Goal: Task Accomplishment & Management: Manage account settings

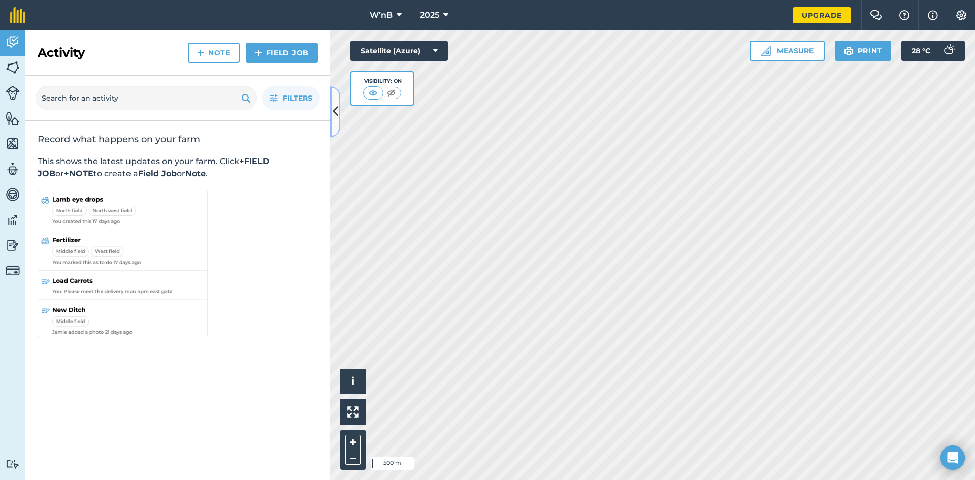
click at [336, 108] on icon at bounding box center [336, 112] width 6 height 18
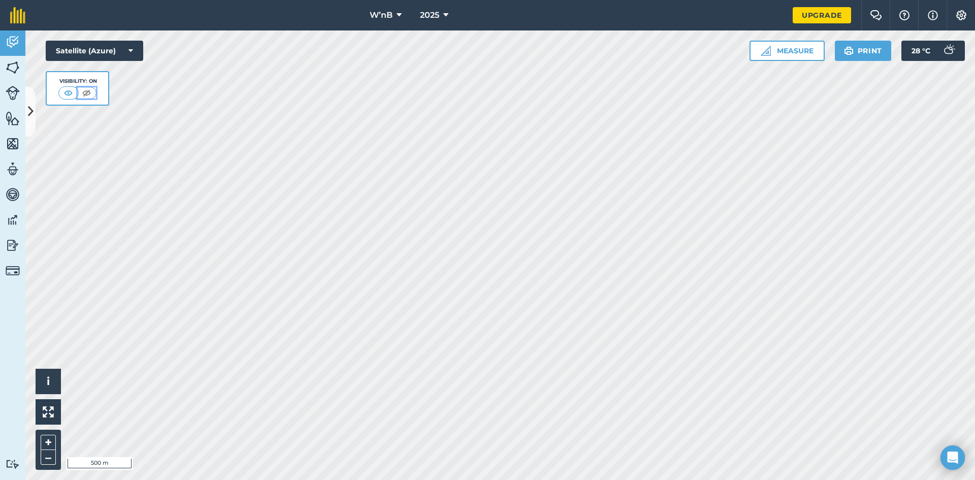
click at [86, 94] on img at bounding box center [86, 93] width 13 height 10
click at [75, 94] on img at bounding box center [68, 93] width 13 height 10
click at [11, 140] on img at bounding box center [13, 143] width 14 height 15
click at [10, 145] on img at bounding box center [13, 143] width 14 height 15
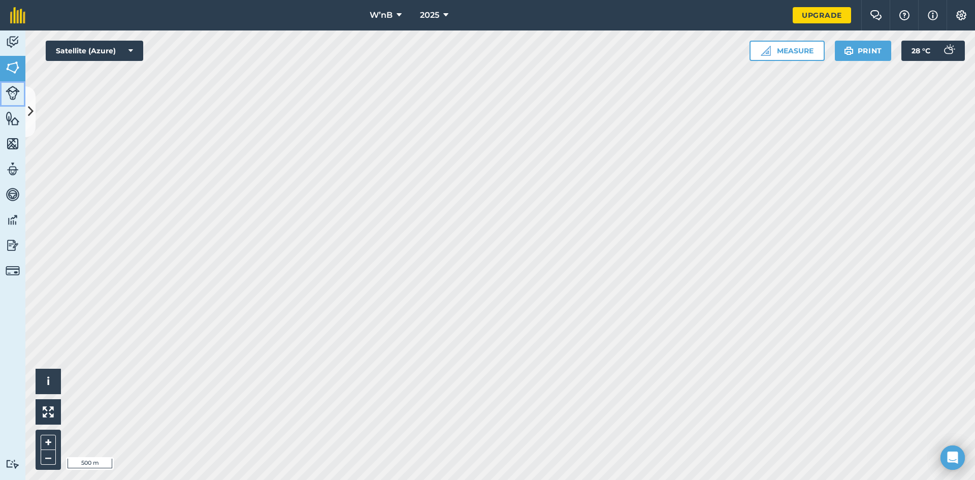
click at [12, 89] on img at bounding box center [13, 93] width 14 height 14
click at [15, 70] on img at bounding box center [13, 67] width 14 height 15
click at [32, 115] on icon at bounding box center [31, 112] width 6 height 18
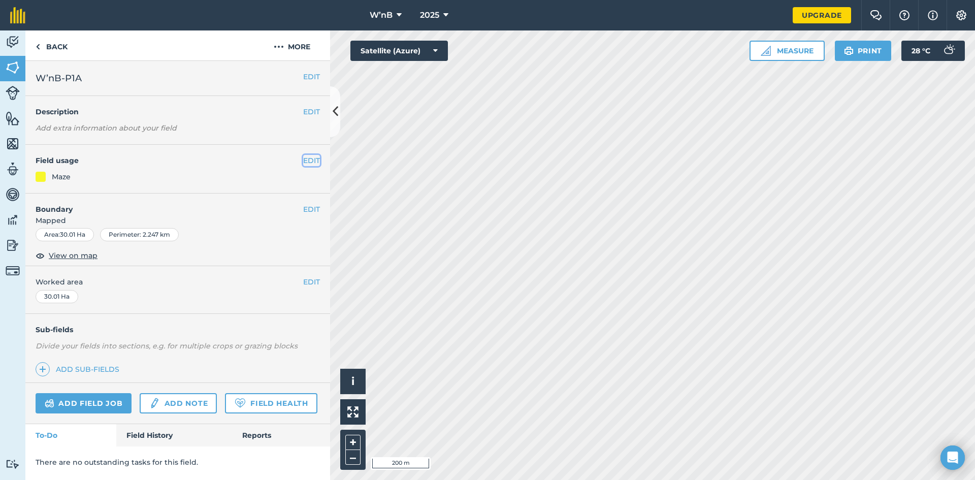
click at [306, 161] on button "EDIT" at bounding box center [311, 160] width 17 height 11
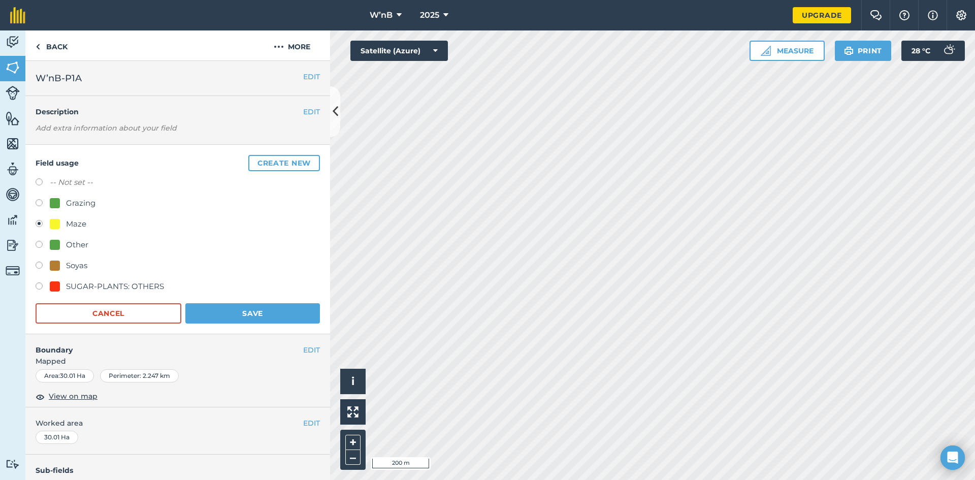
click at [40, 264] on label at bounding box center [43, 267] width 14 height 10
radio input "true"
radio input "false"
click at [226, 307] on button "Save" at bounding box center [252, 313] width 135 height 20
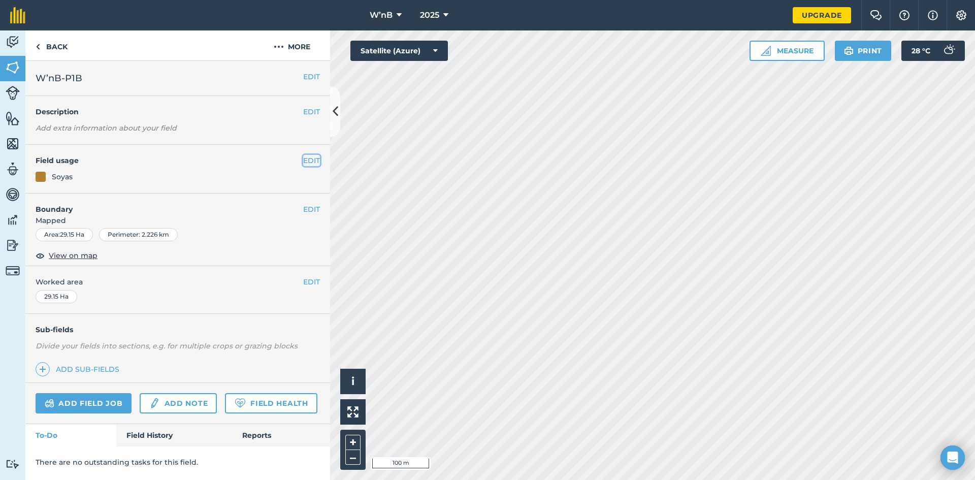
click at [312, 160] on button "EDIT" at bounding box center [311, 160] width 17 height 11
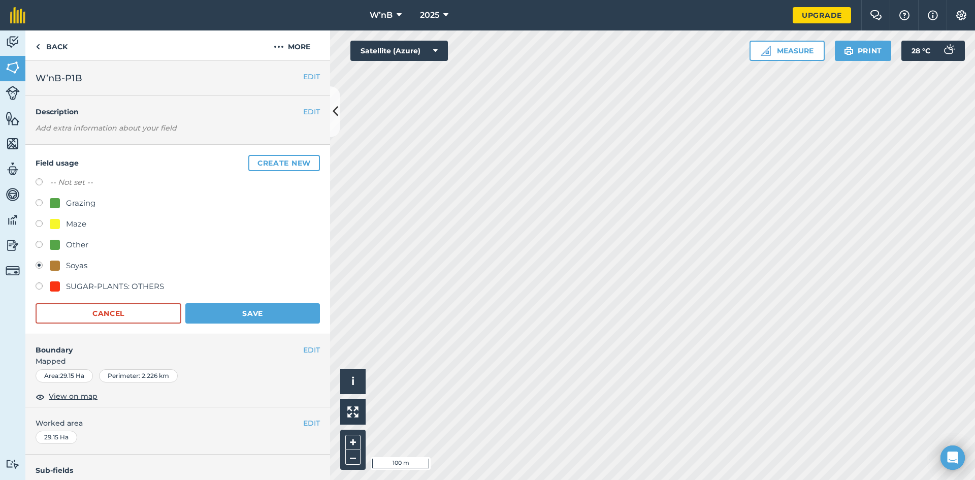
click at [40, 221] on label at bounding box center [43, 225] width 14 height 10
radio input "true"
radio input "false"
click at [220, 321] on button "Save" at bounding box center [252, 313] width 135 height 20
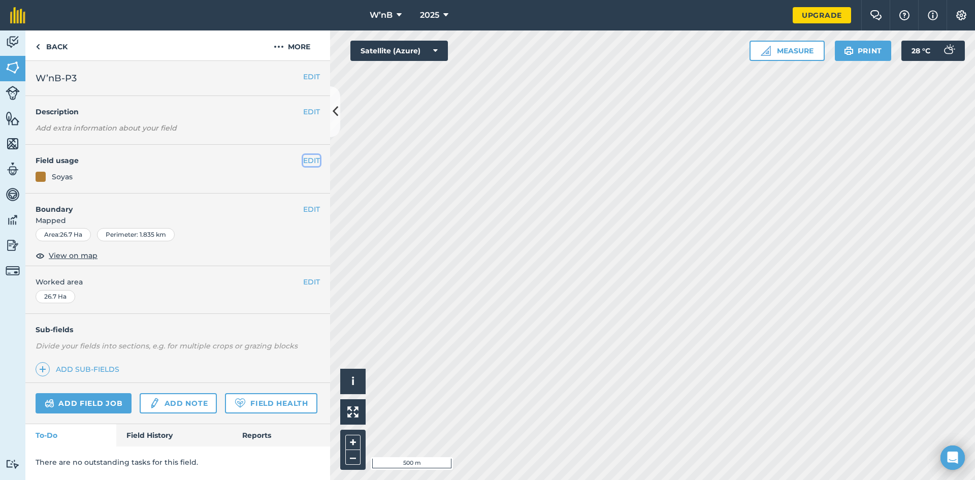
click at [308, 158] on button "EDIT" at bounding box center [311, 160] width 17 height 11
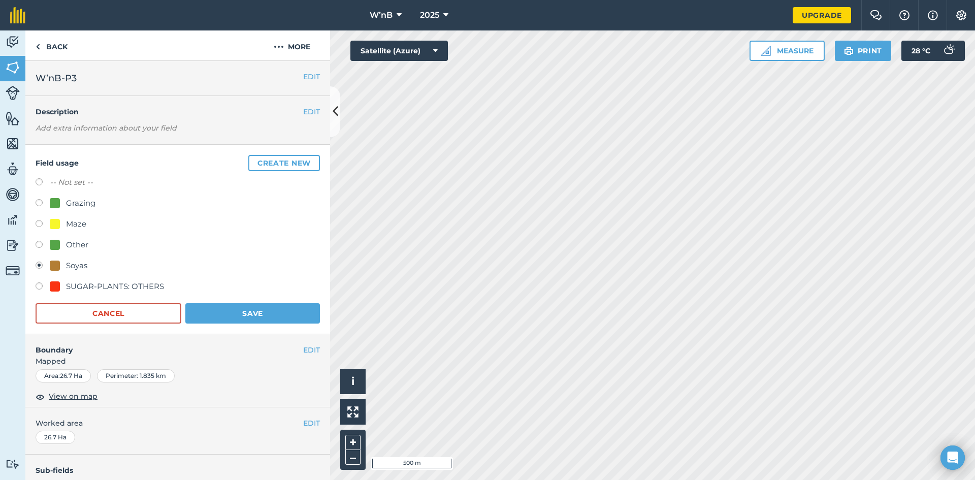
click at [66, 221] on div "Maze" at bounding box center [68, 224] width 37 height 12
radio input "true"
radio input "false"
click at [201, 307] on button "Save" at bounding box center [252, 313] width 135 height 20
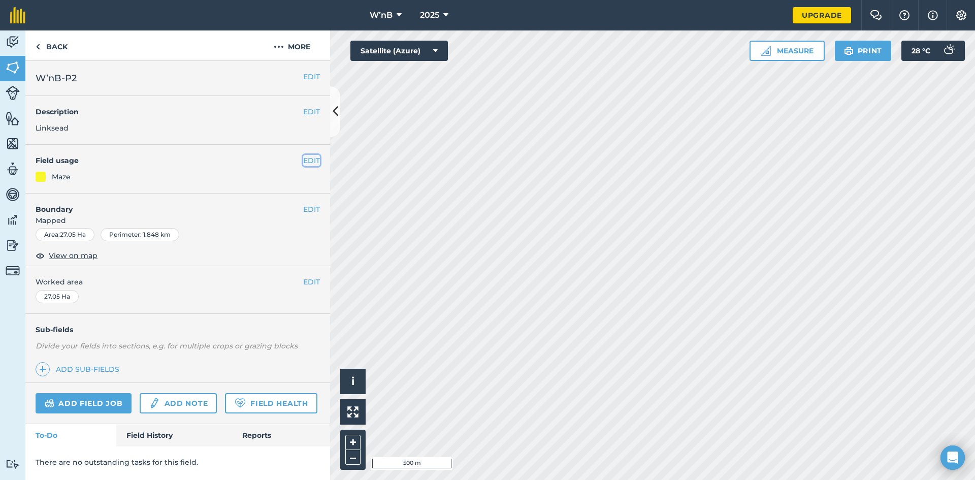
click at [311, 164] on button "EDIT" at bounding box center [311, 160] width 17 height 11
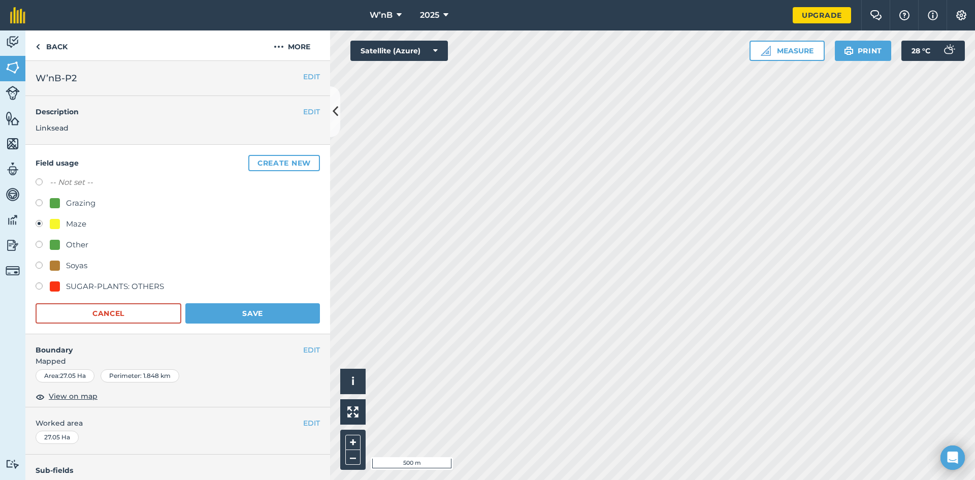
click at [47, 269] on label at bounding box center [43, 267] width 14 height 10
radio input "true"
radio input "false"
click at [199, 316] on button "Save" at bounding box center [252, 313] width 135 height 20
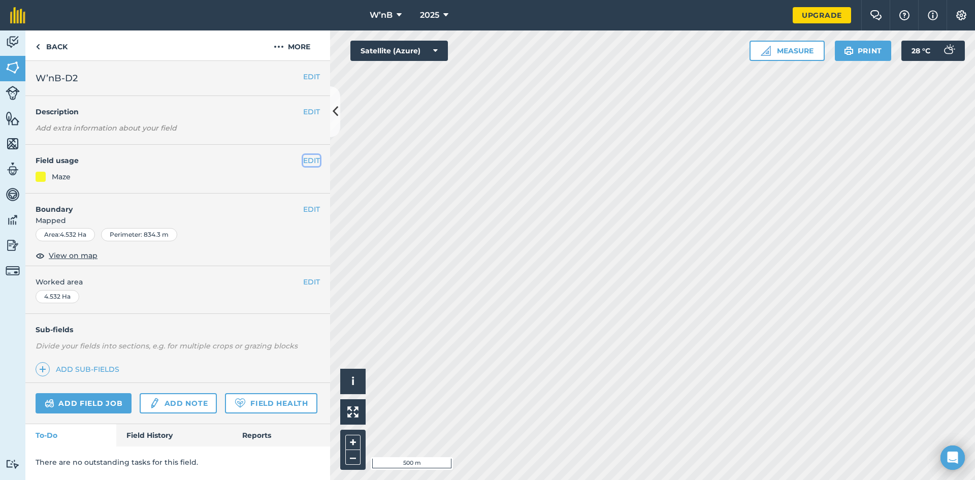
click at [307, 164] on button "EDIT" at bounding box center [311, 160] width 17 height 11
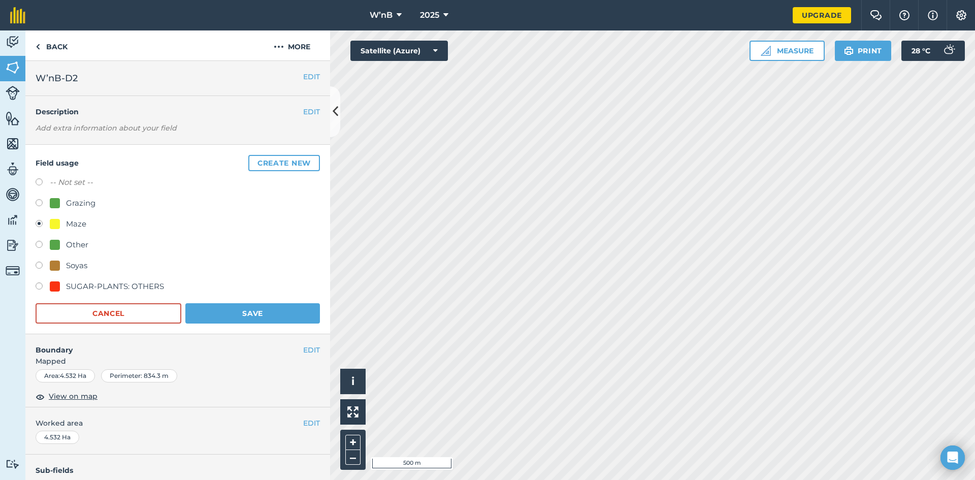
click at [62, 267] on div "Soyas" at bounding box center [69, 265] width 38 height 12
radio input "true"
radio input "false"
click at [205, 317] on button "Save" at bounding box center [252, 313] width 135 height 20
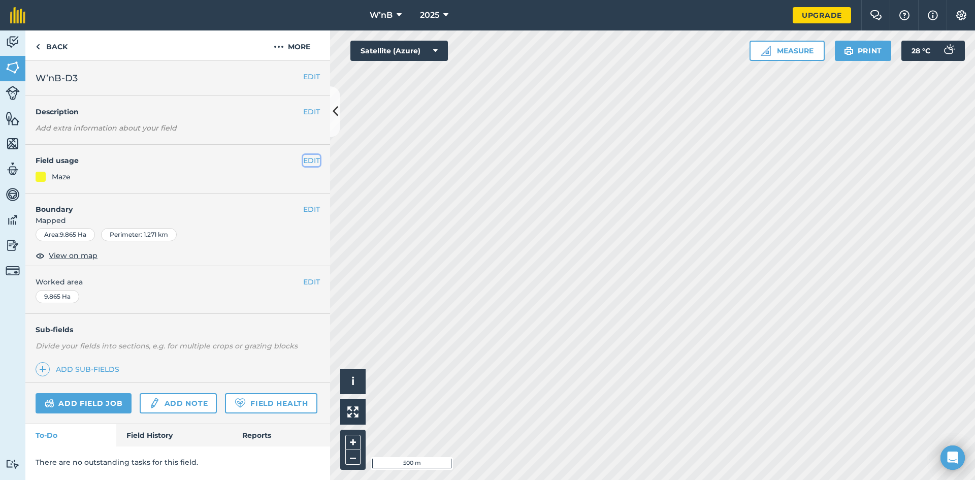
click at [314, 157] on button "EDIT" at bounding box center [311, 160] width 17 height 11
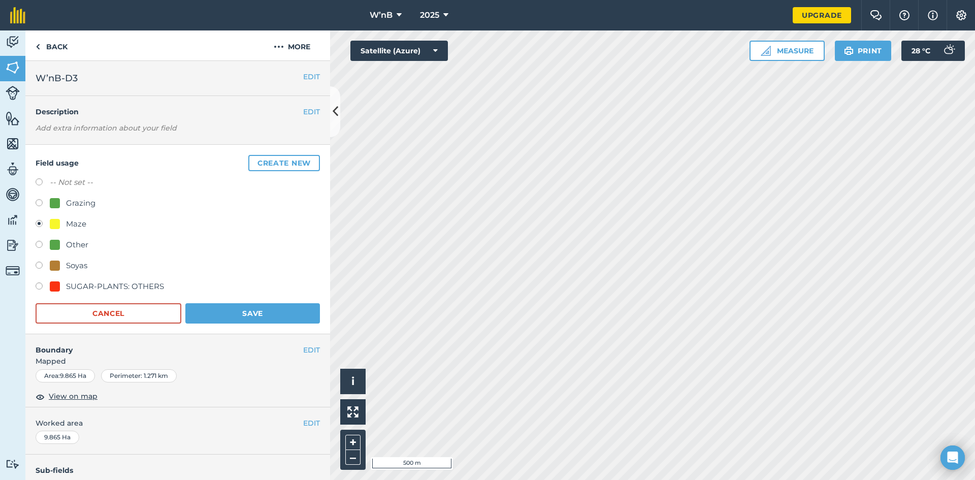
click at [77, 263] on div "Soyas" at bounding box center [76, 265] width 21 height 12
radio input "true"
radio input "false"
click at [219, 308] on button "Save" at bounding box center [252, 313] width 135 height 20
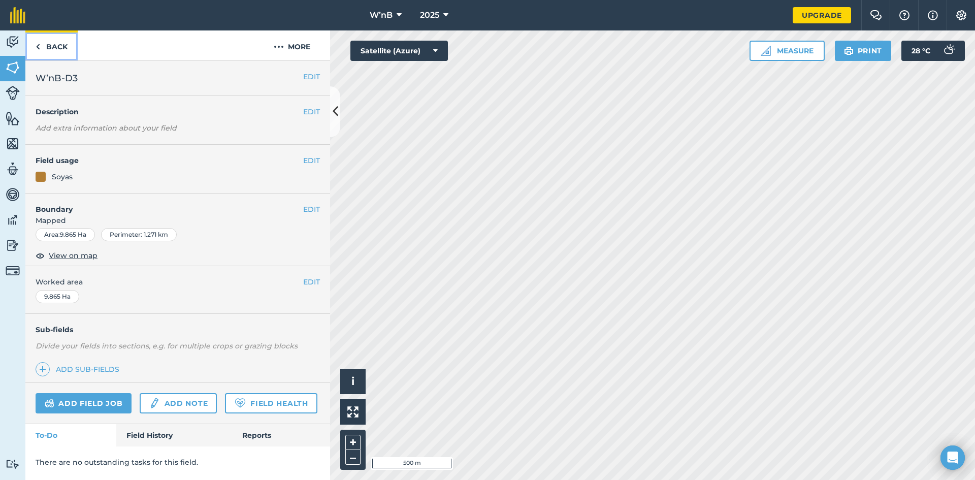
click at [63, 49] on link "Back" at bounding box center [51, 45] width 52 height 30
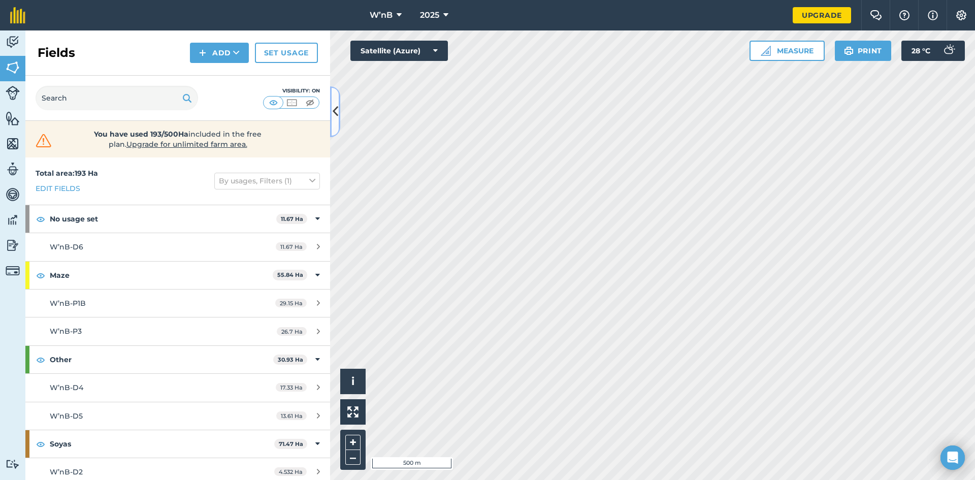
click at [335, 115] on icon at bounding box center [336, 112] width 6 height 18
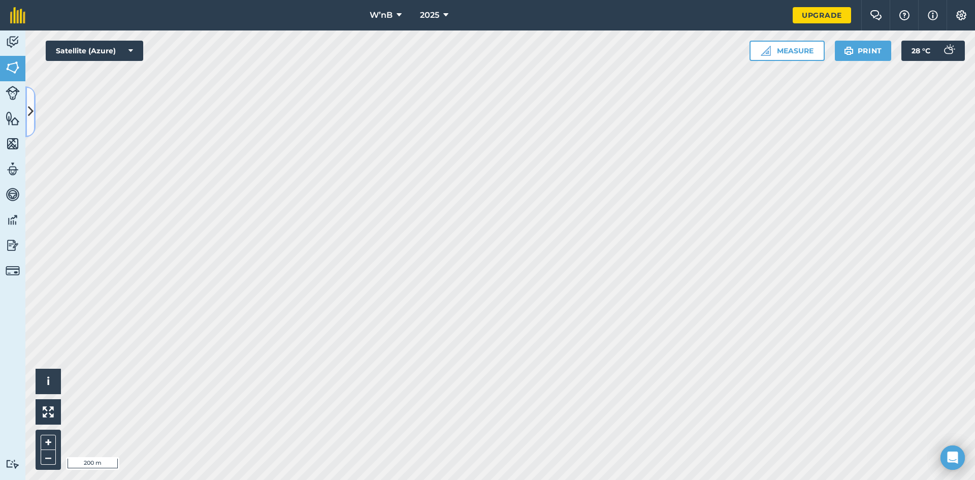
click at [27, 109] on button at bounding box center [30, 111] width 10 height 51
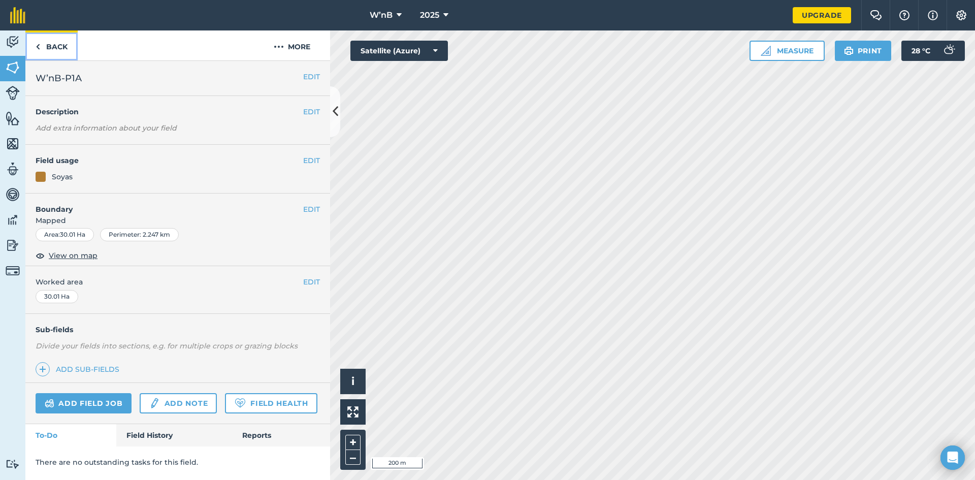
click at [39, 48] on img at bounding box center [38, 47] width 5 height 12
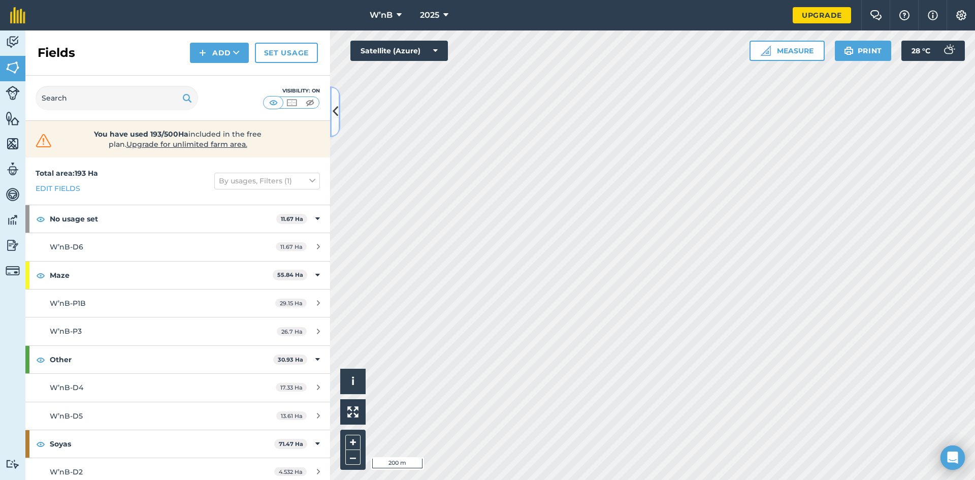
click at [333, 115] on icon at bounding box center [336, 112] width 6 height 18
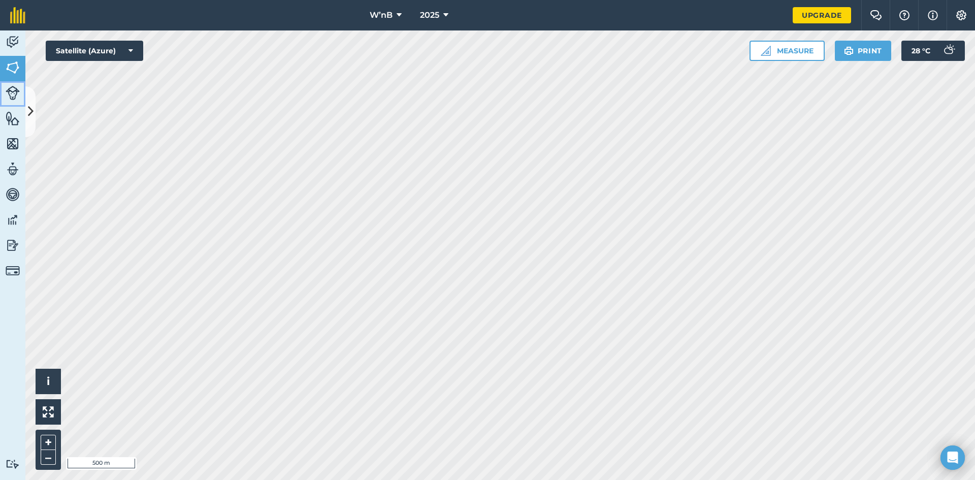
click at [10, 92] on img at bounding box center [13, 93] width 14 height 14
click at [12, 71] on img at bounding box center [13, 67] width 14 height 15
